Goal: Task Accomplishment & Management: Use online tool/utility

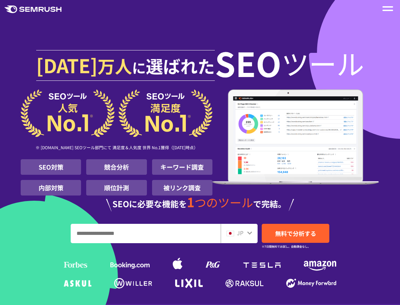
click at [102, 233] on input "URL、キーワードを入力してください" at bounding box center [145, 233] width 149 height 19
paste input "**********"
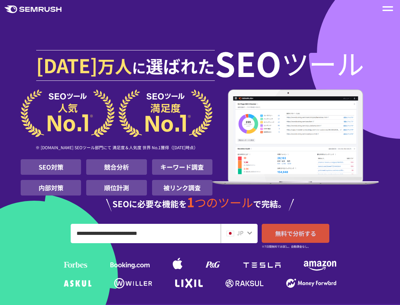
type input "**********"
click at [288, 235] on span "無料で分析する" at bounding box center [295, 233] width 41 height 9
